Goal: Task Accomplishment & Management: Complete application form

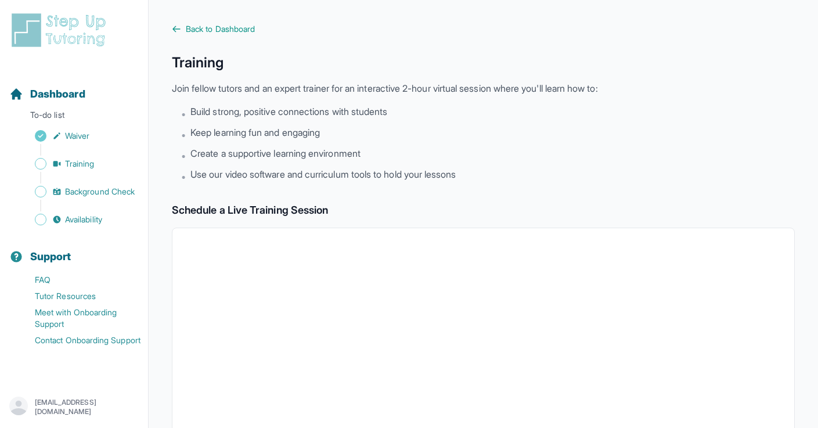
scroll to position [247, 0]
click at [103, 200] on div "Sidebar" at bounding box center [76, 206] width 134 height 12
click at [105, 189] on span "Background Check" at bounding box center [100, 192] width 70 height 12
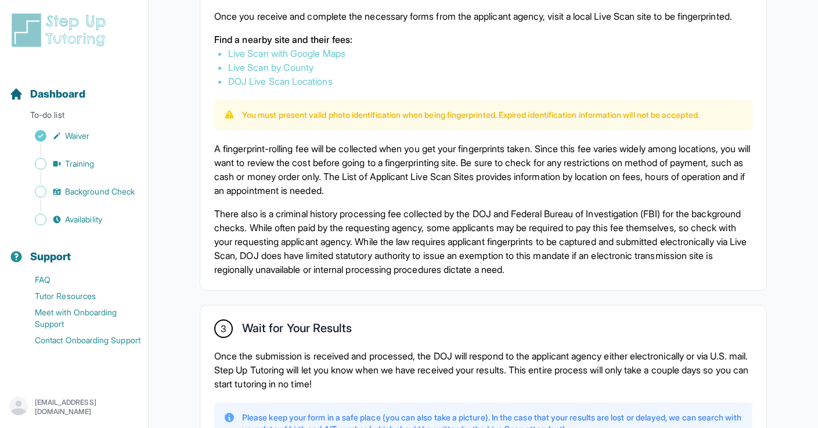
scroll to position [718, 0]
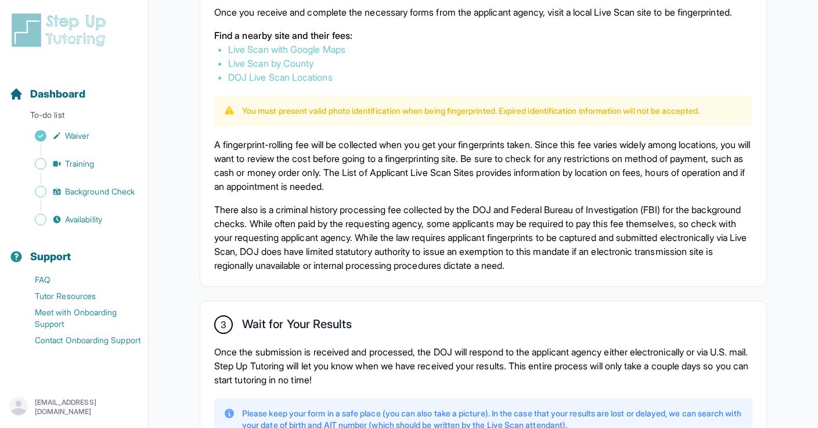
click at [436, 188] on p "A fingerprint-rolling fee will be collected when you get your fingerprints take…" at bounding box center [483, 166] width 538 height 56
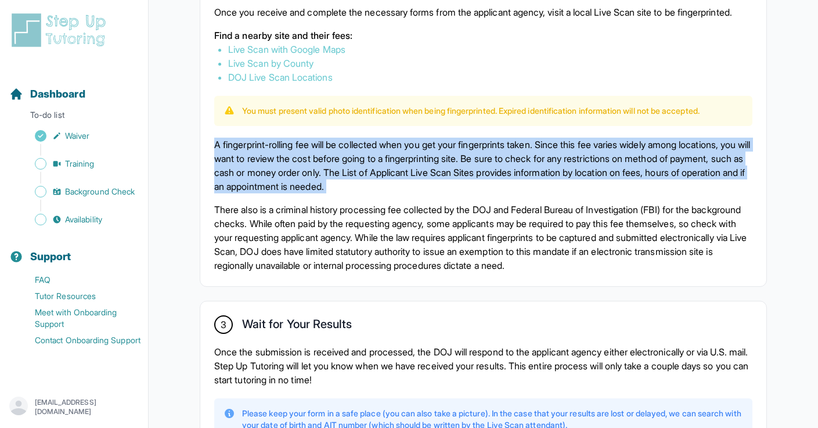
click at [436, 188] on p "A fingerprint-rolling fee will be collected when you get your fingerprints take…" at bounding box center [483, 166] width 538 height 56
click at [423, 211] on div "A fingerprint-rolling fee will be collected when you get your fingerprints take…" at bounding box center [483, 205] width 538 height 135
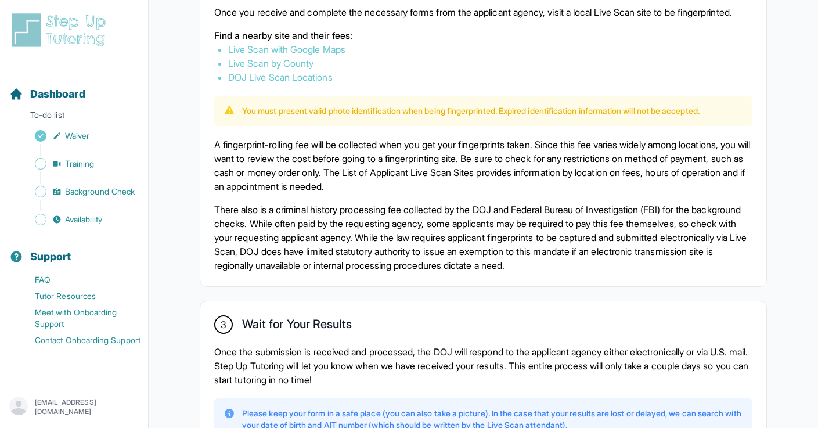
click at [423, 211] on div "A fingerprint-rolling fee will be collected when you get your fingerprints take…" at bounding box center [483, 205] width 538 height 135
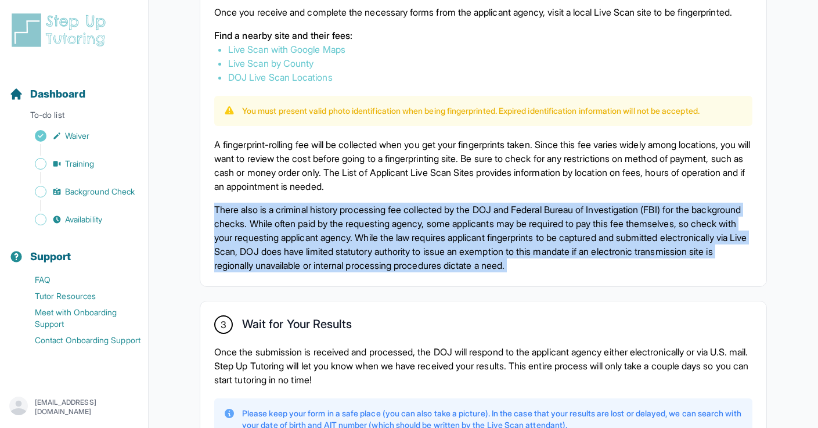
click at [423, 211] on div "A fingerprint-rolling fee will be collected when you get your fingerprints take…" at bounding box center [483, 205] width 538 height 135
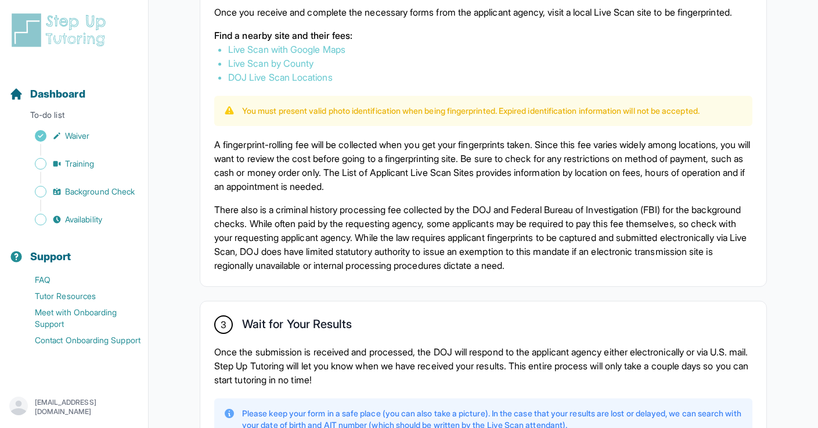
click at [416, 253] on p "There also is a criminal history processing fee collected by the DOJ and Federa…" at bounding box center [483, 238] width 538 height 70
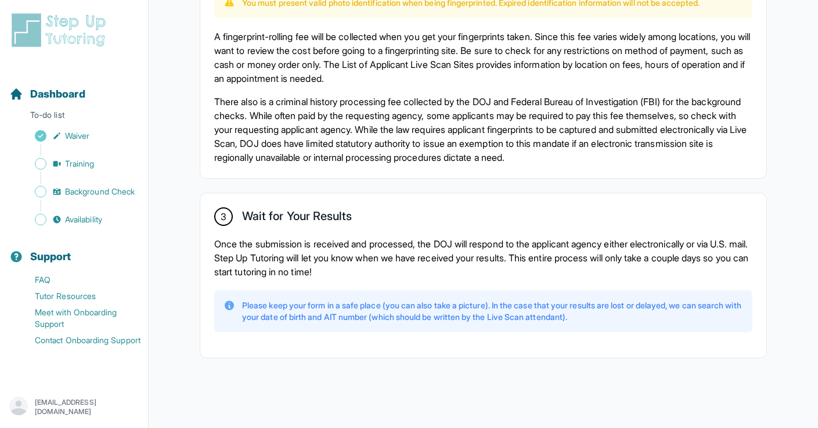
click at [386, 265] on p "Once the submission is received and processed, the DOJ will respond to the appl…" at bounding box center [483, 258] width 538 height 42
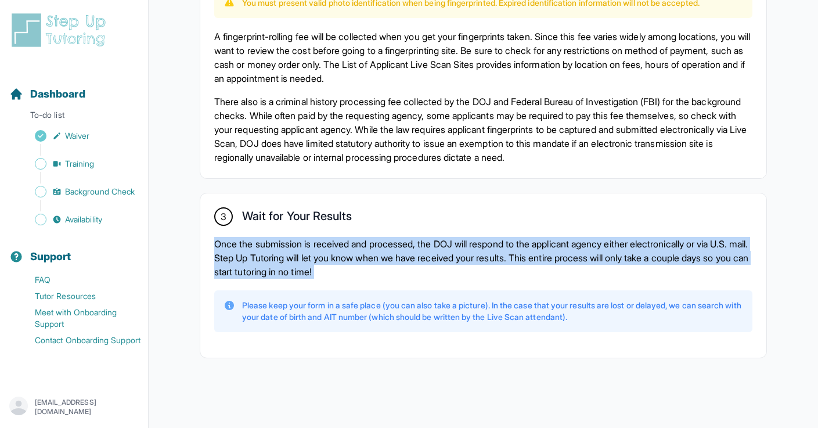
click at [386, 265] on p "Once the submission is received and processed, the DOJ will respond to the appl…" at bounding box center [483, 258] width 538 height 42
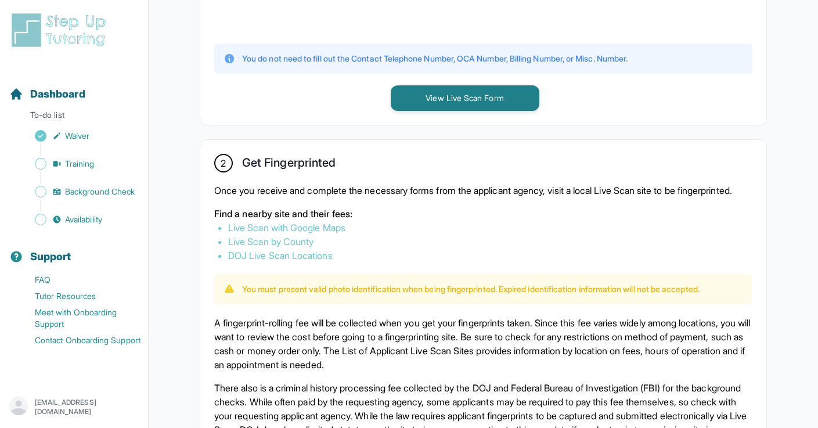
click at [401, 216] on div "Once you receive and complete the necessary forms from the applicant agency, vi…" at bounding box center [483, 223] width 538 height 79
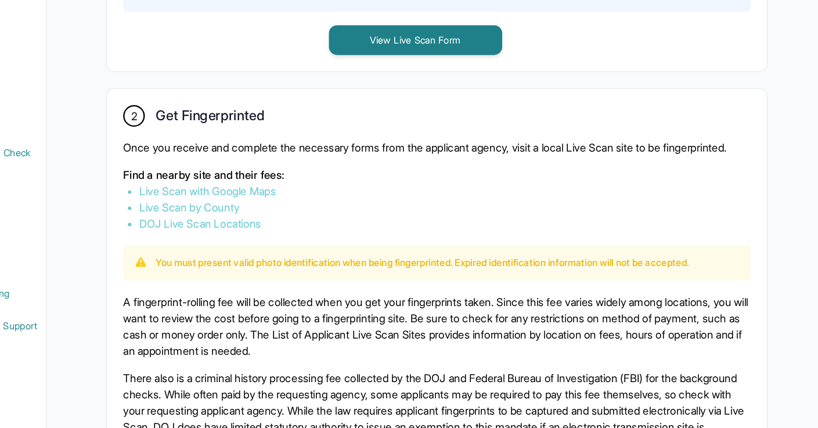
scroll to position [549, 0]
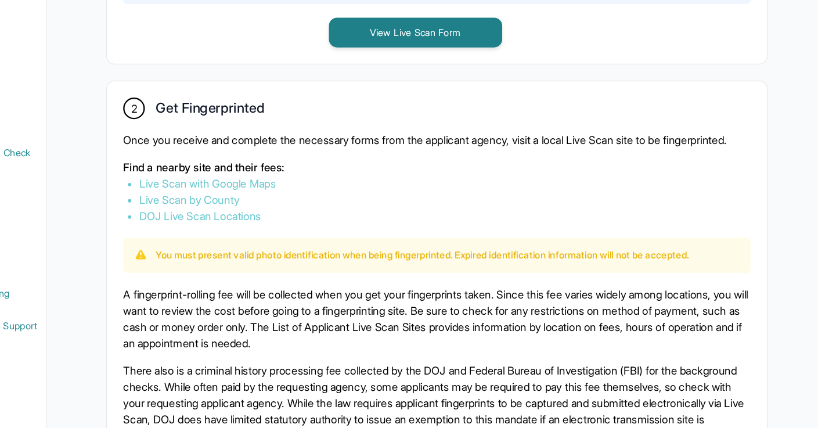
click at [311, 252] on link "DOJ Live Scan Locations" at bounding box center [280, 246] width 105 height 12
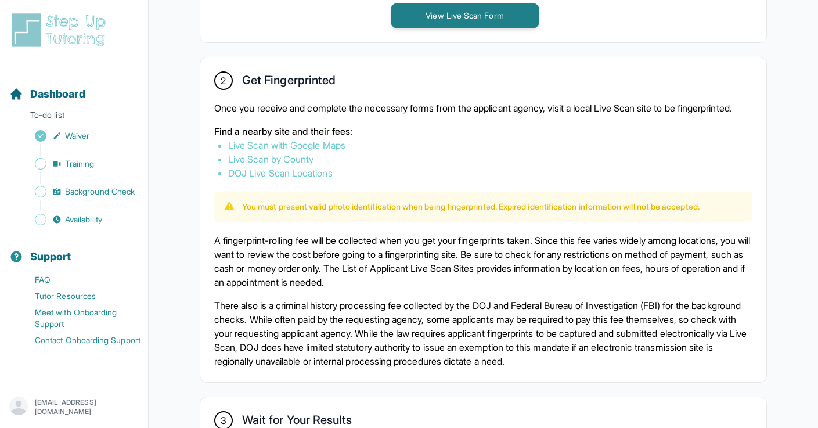
scroll to position [628, 0]
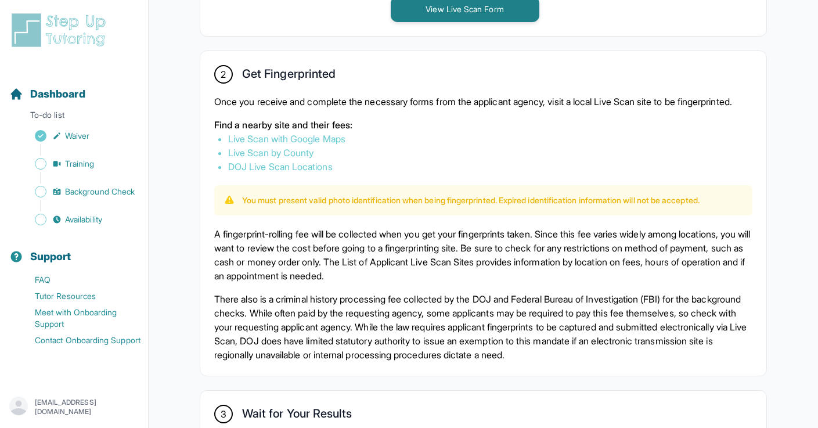
click at [362, 247] on p "A fingerprint-rolling fee will be collected when you get your fingerprints take…" at bounding box center [483, 255] width 538 height 56
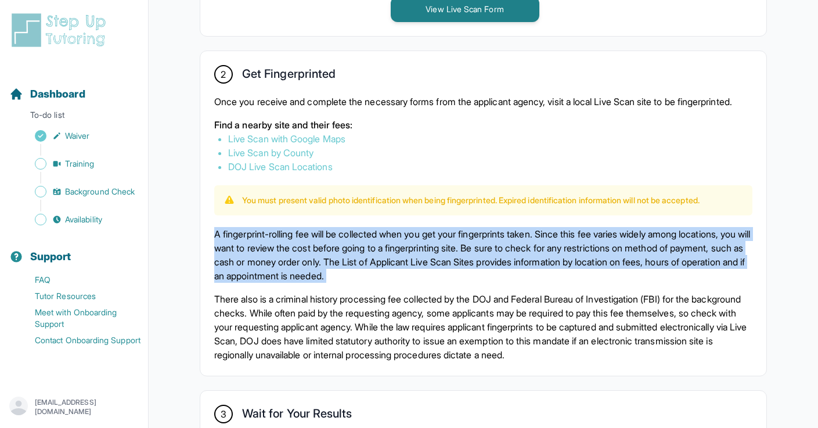
click at [362, 247] on p "A fingerprint-rolling fee will be collected when you get your fingerprints take…" at bounding box center [483, 255] width 538 height 56
click at [363, 246] on p "A fingerprint-rolling fee will be collected when you get your fingerprints take…" at bounding box center [483, 255] width 538 height 56
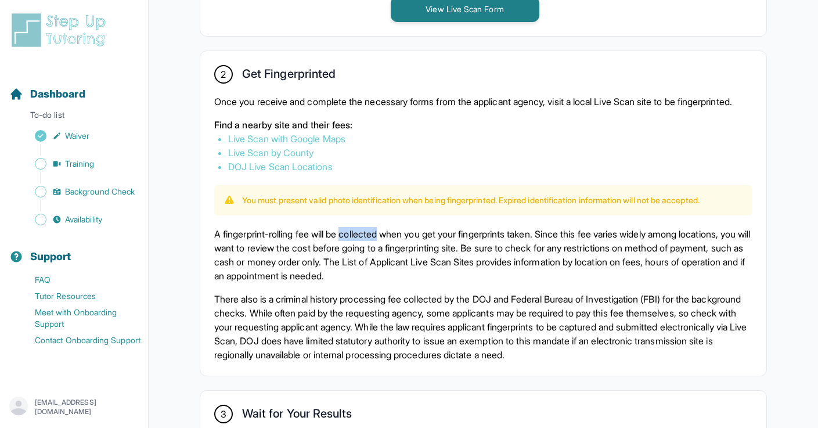
click at [363, 246] on p "A fingerprint-rolling fee will be collected when you get your fingerprints take…" at bounding box center [483, 255] width 538 height 56
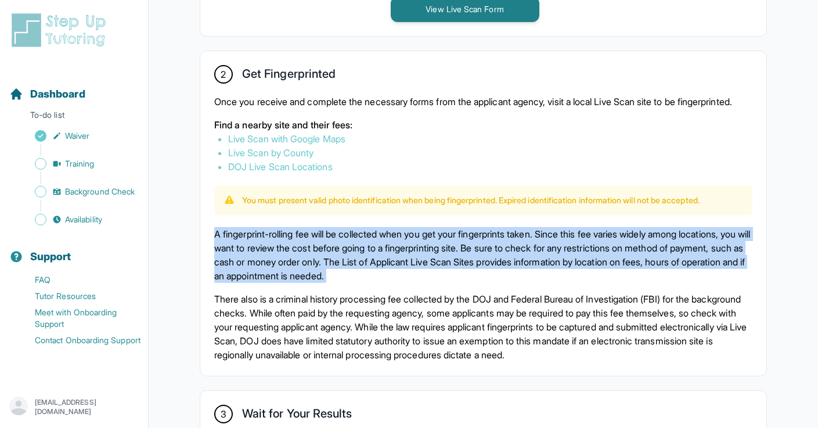
click at [363, 246] on p "A fingerprint-rolling fee will be collected when you get your fingerprints take…" at bounding box center [483, 255] width 538 height 56
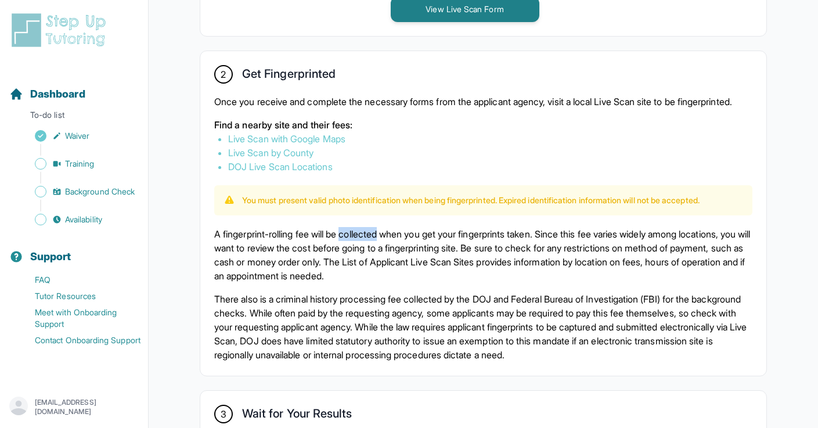
click at [363, 246] on p "A fingerprint-rolling fee will be collected when you get your fingerprints take…" at bounding box center [483, 255] width 538 height 56
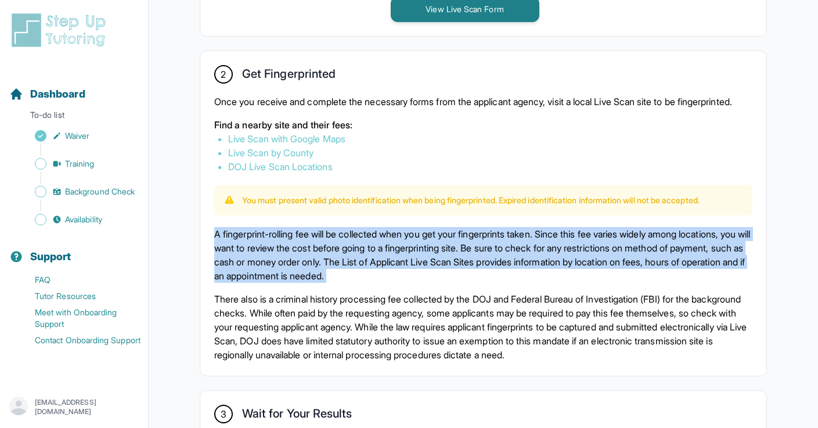
click at [363, 246] on p "A fingerprint-rolling fee will be collected when you get your fingerprints take…" at bounding box center [483, 255] width 538 height 56
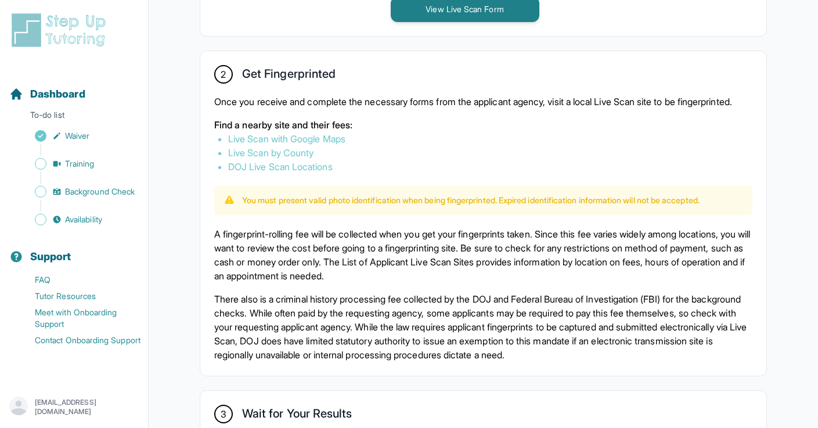
click at [374, 306] on p "There also is a criminal history processing fee collected by the DOJ and Federa…" at bounding box center [483, 327] width 538 height 70
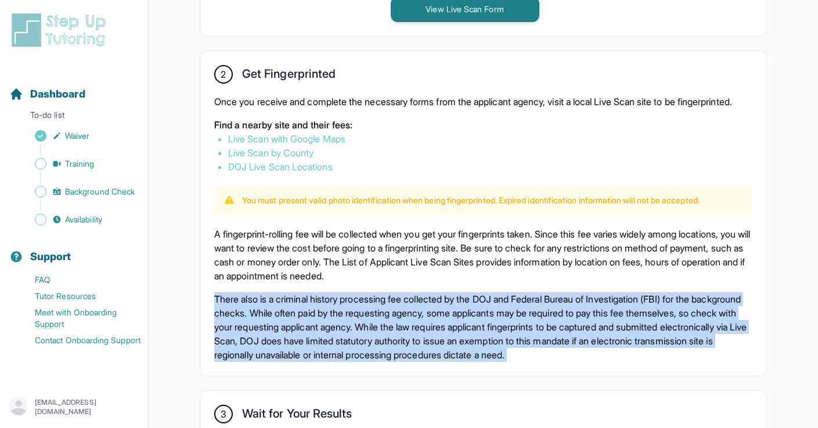
click at [374, 306] on p "There also is a criminal history processing fee collected by the DOJ and Federa…" at bounding box center [483, 327] width 538 height 70
click at [375, 308] on p "There also is a criminal history processing fee collected by the DOJ and Federa…" at bounding box center [483, 327] width 538 height 70
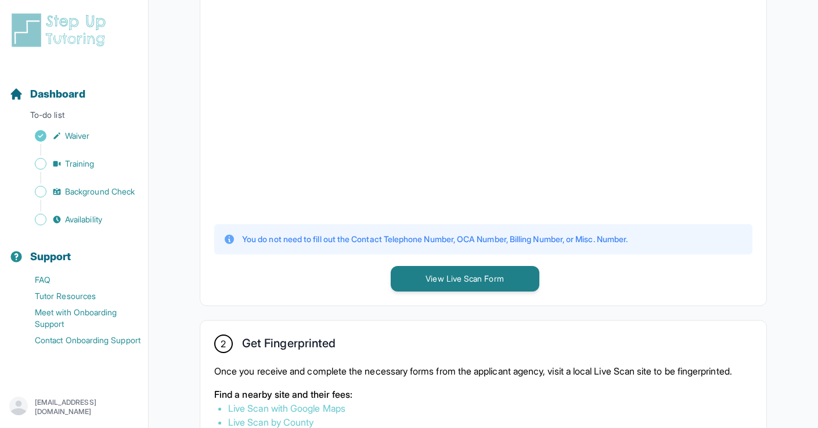
scroll to position [350, 0]
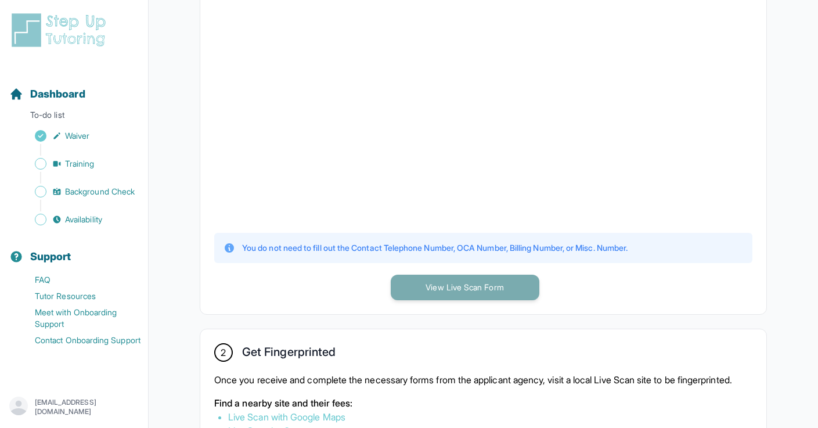
click at [471, 297] on button "View Live Scan Form" at bounding box center [465, 288] width 149 height 26
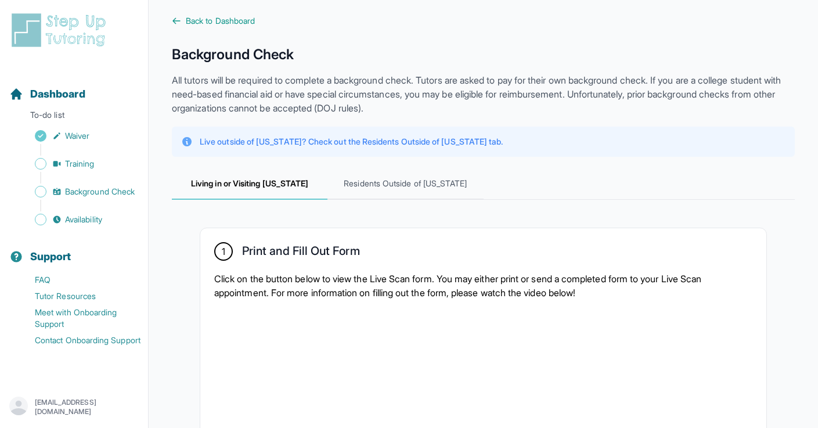
scroll to position [0, 0]
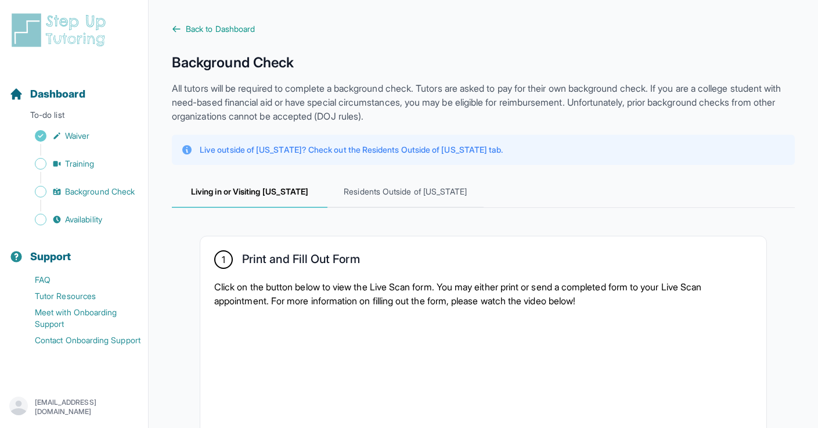
click at [59, 39] on img at bounding box center [60, 30] width 103 height 37
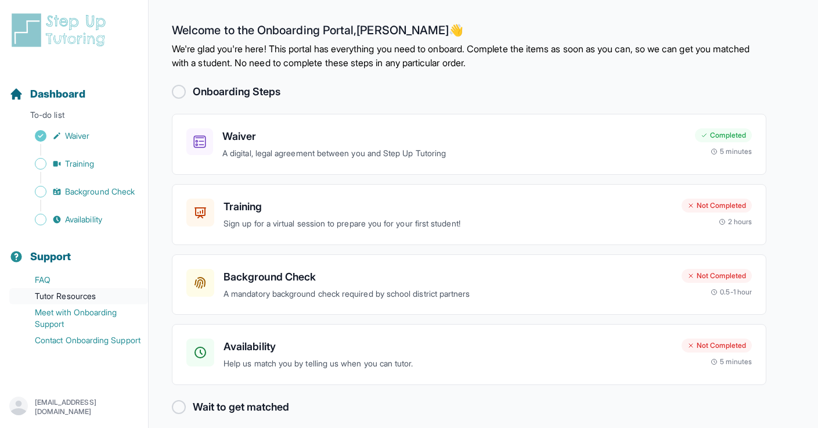
click at [73, 301] on link "Tutor Resources" at bounding box center [78, 296] width 139 height 16
click at [38, 277] on link "FAQ" at bounding box center [78, 280] width 139 height 16
click at [233, 210] on h3 "Training" at bounding box center [448, 207] width 449 height 16
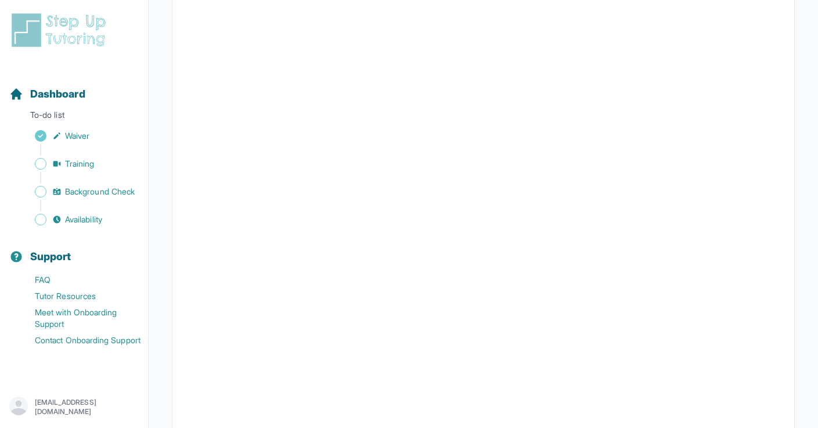
scroll to position [251, 0]
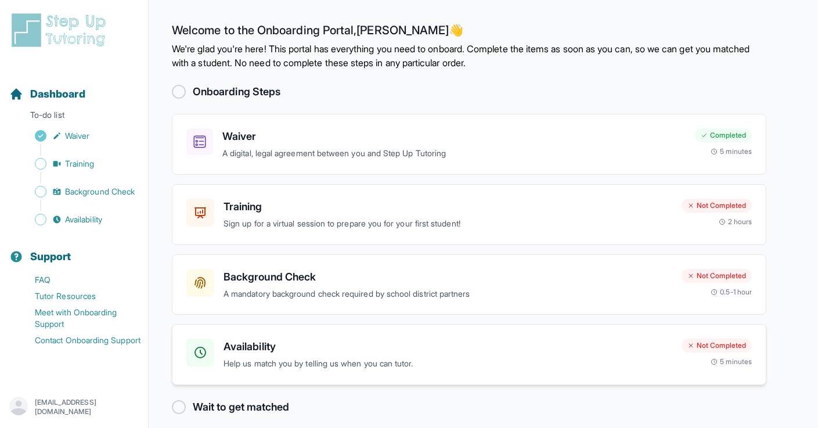
scroll to position [10, 0]
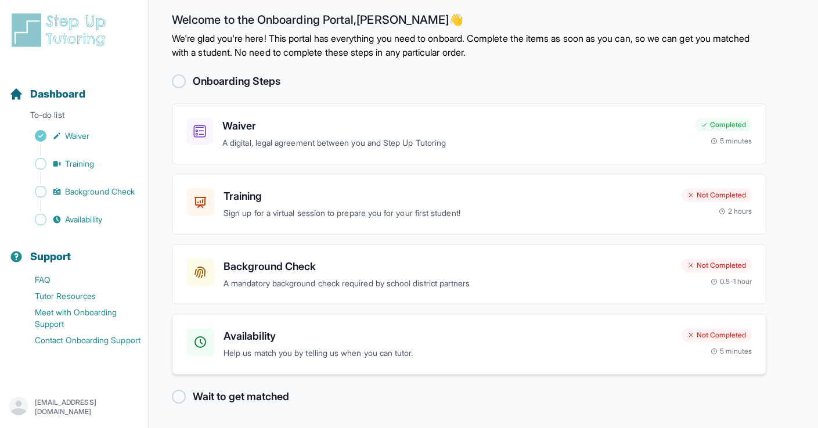
click at [278, 345] on div "Availability Help us match you by telling us when you can tutor." at bounding box center [448, 344] width 449 height 32
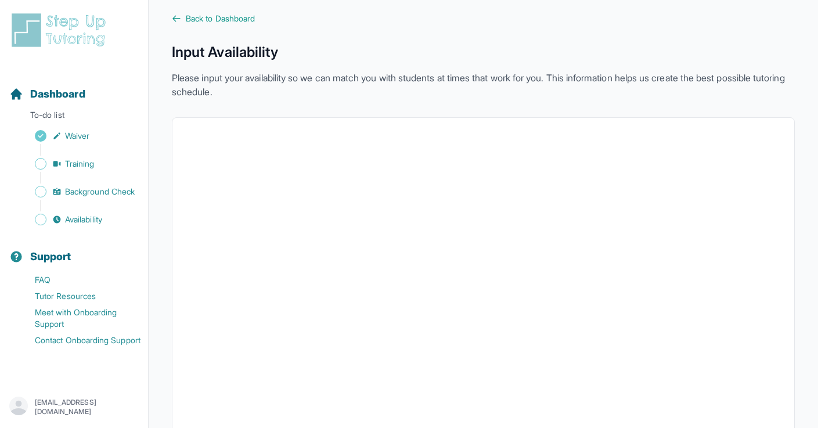
click at [24, 408] on icon "button" at bounding box center [18, 408] width 19 height 15
click at [38, 400] on p "[EMAIL_ADDRESS][DOMAIN_NAME]" at bounding box center [87, 407] width 104 height 19
click at [57, 401] on p "[EMAIL_ADDRESS][DOMAIN_NAME]" at bounding box center [87, 407] width 104 height 19
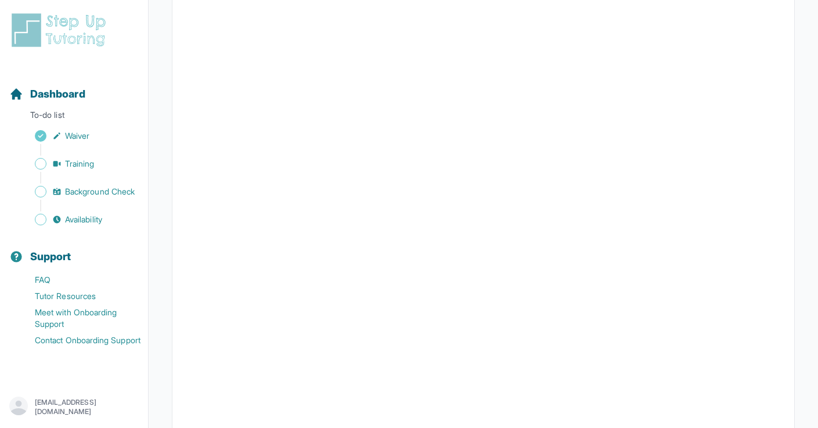
scroll to position [180, 0]
